Goal: Find specific page/section: Find specific page/section

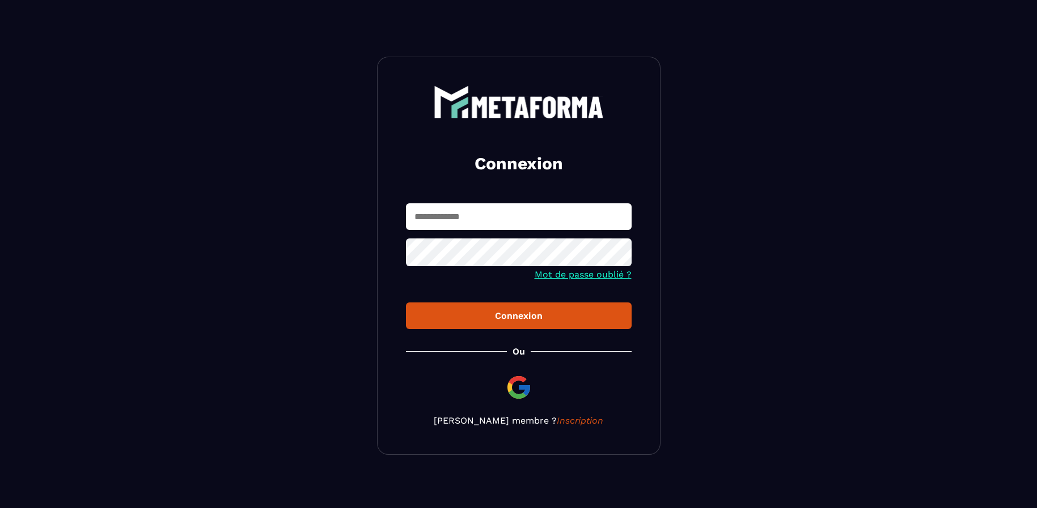
click at [447, 222] on input "text" at bounding box center [519, 217] width 226 height 27
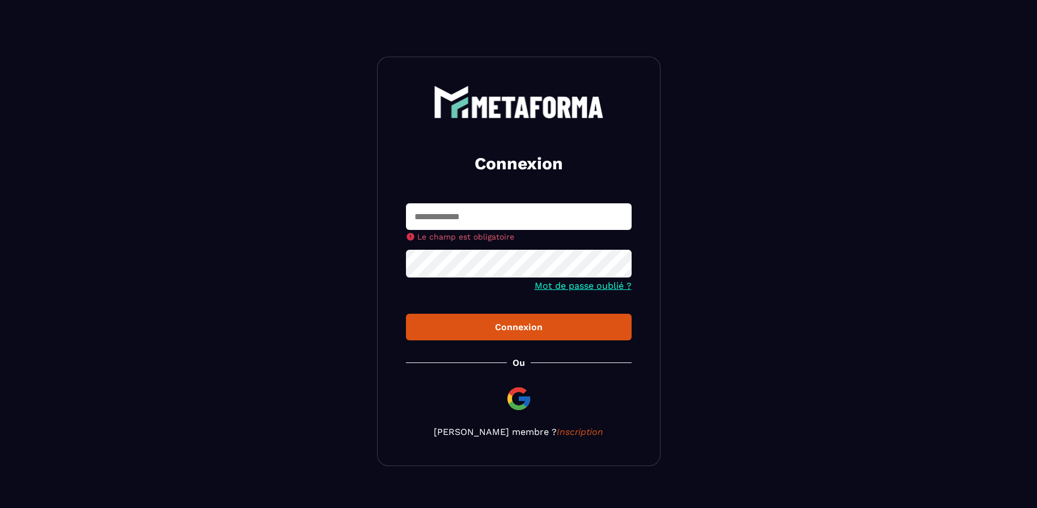
type input "**********"
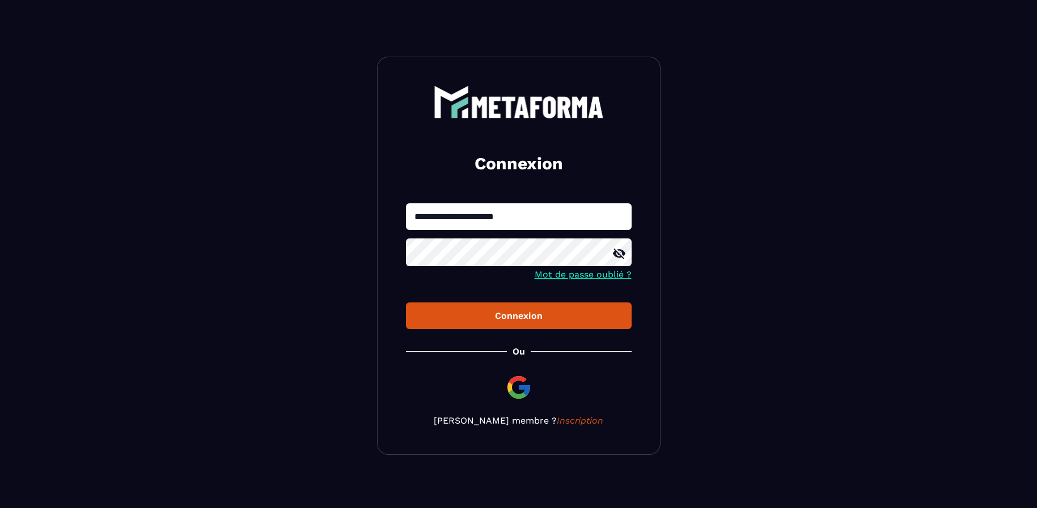
click at [535, 316] on div "Connexion" at bounding box center [518, 316] width 207 height 11
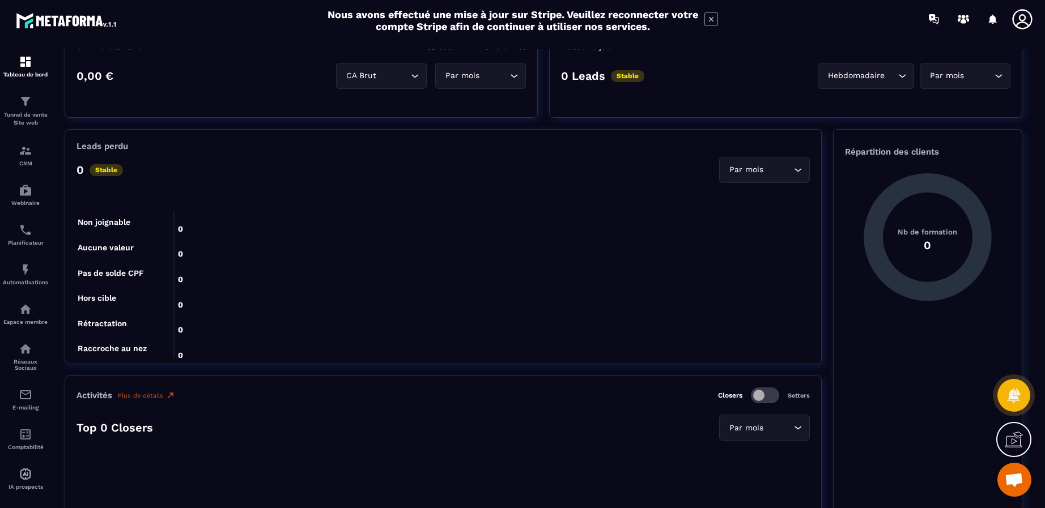
scroll to position [453, 0]
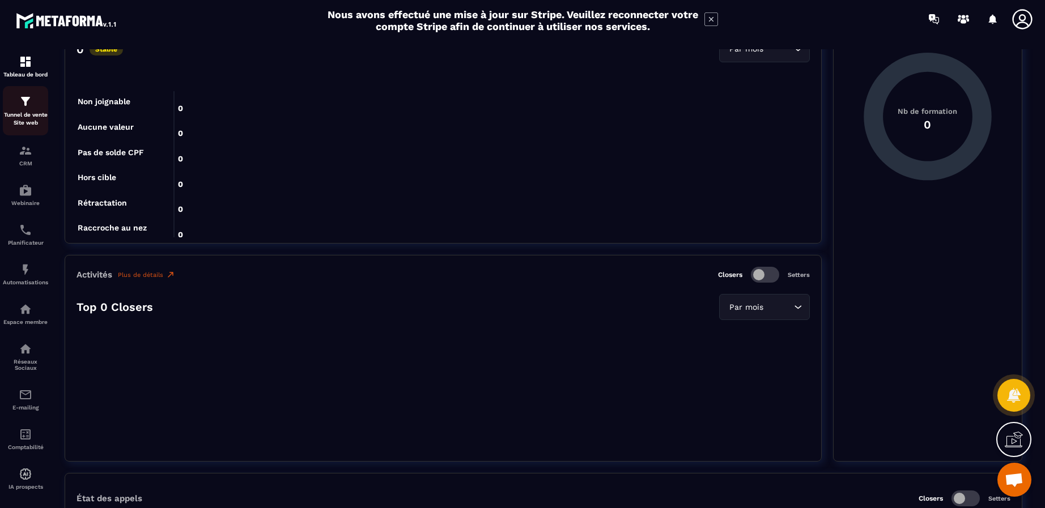
click at [29, 115] on p "Tunnel de vente Site web" at bounding box center [25, 119] width 45 height 16
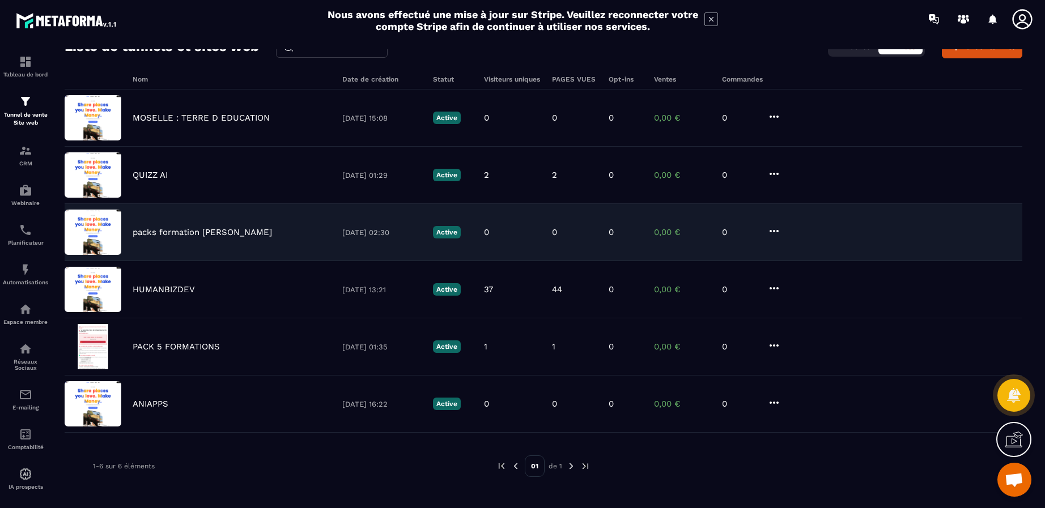
scroll to position [61, 0]
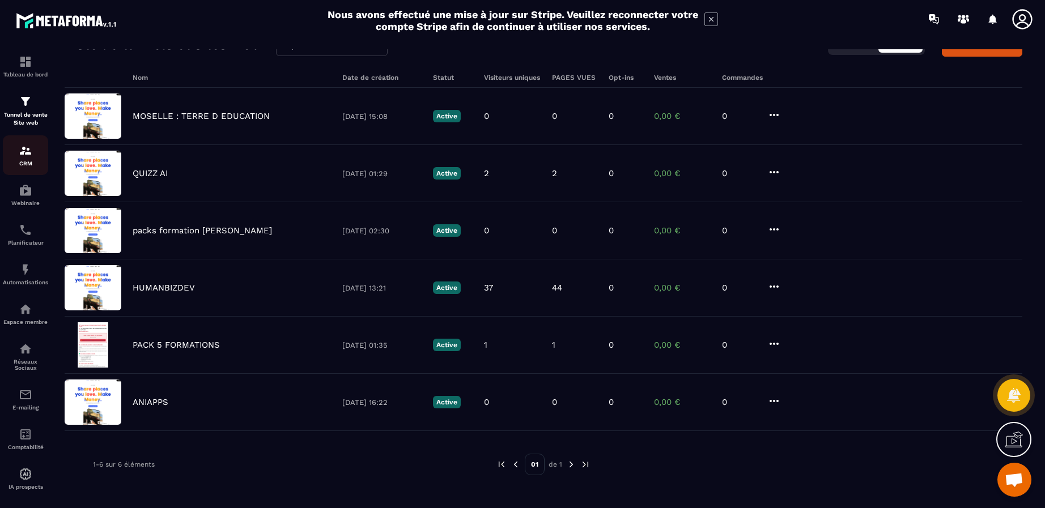
click at [23, 159] on div "CRM" at bounding box center [25, 155] width 45 height 23
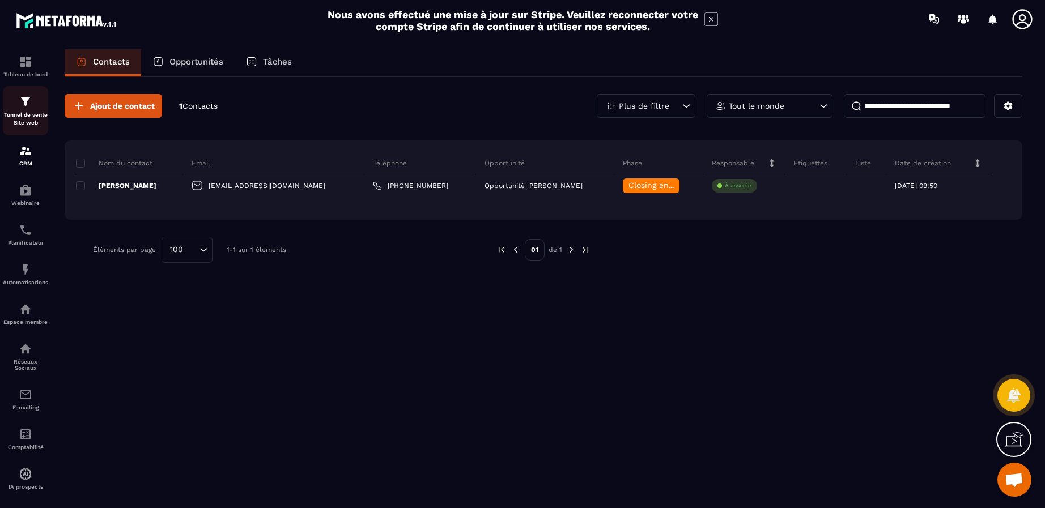
click at [24, 122] on p "Tunnel de vente Site web" at bounding box center [25, 119] width 45 height 16
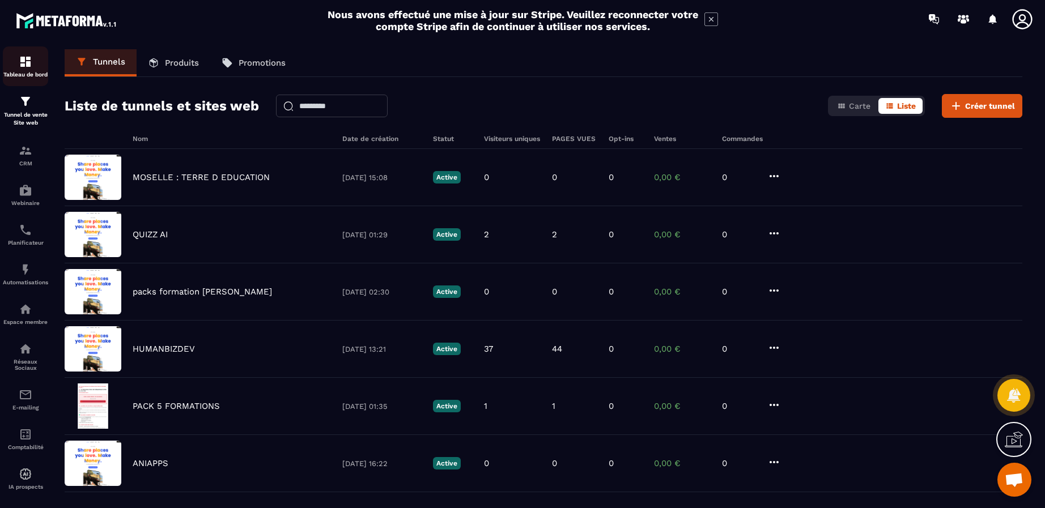
click at [27, 66] on img at bounding box center [26, 62] width 14 height 14
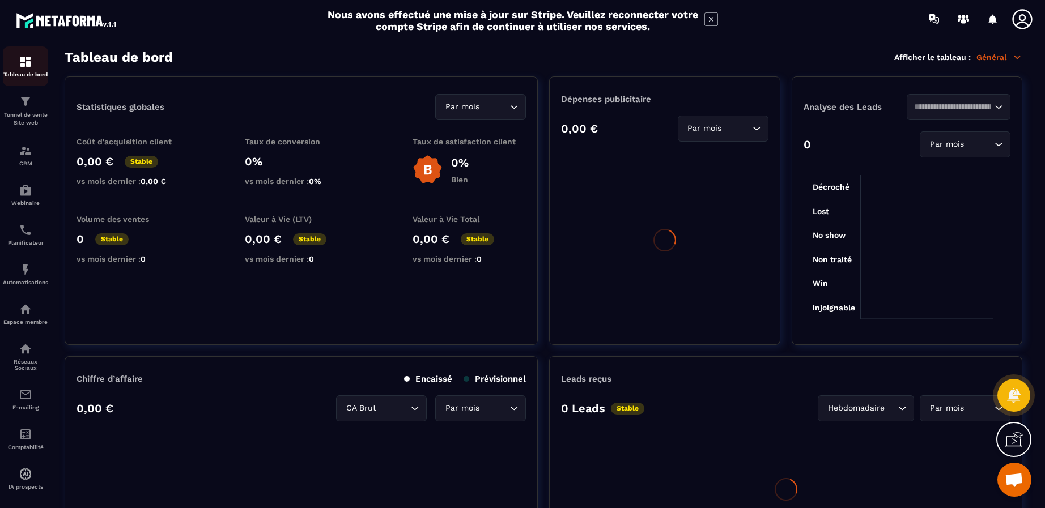
click at [26, 151] on div "CRM" at bounding box center [25, 155] width 45 height 23
